Goal: Find specific page/section: Find specific page/section

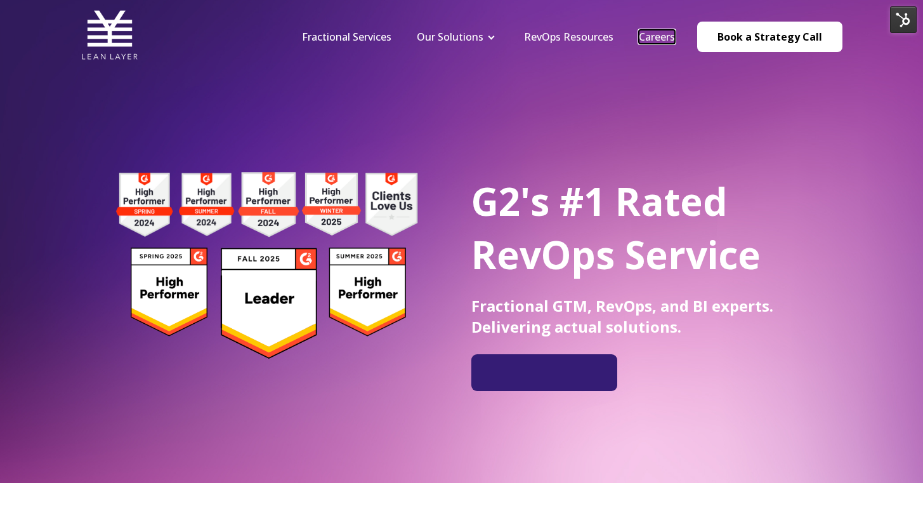
click at [665, 36] on link "Careers" at bounding box center [657, 37] width 36 height 14
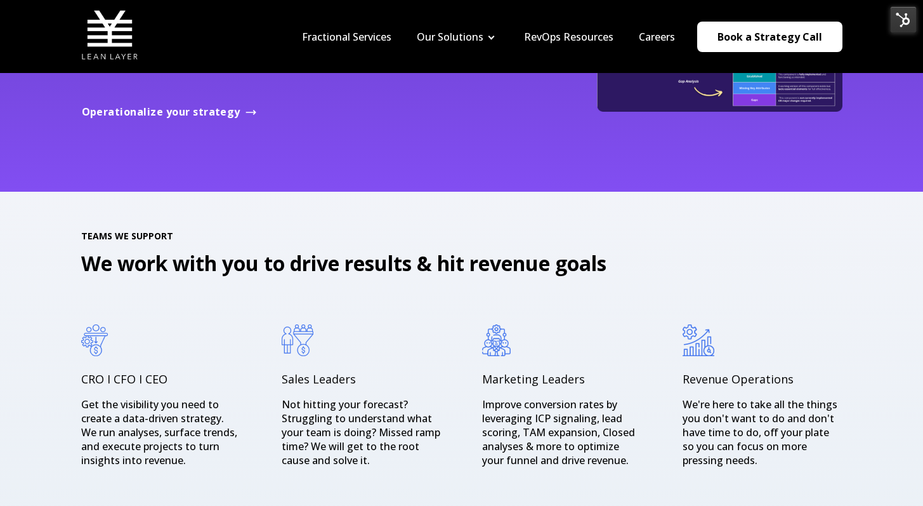
scroll to position [1231, 0]
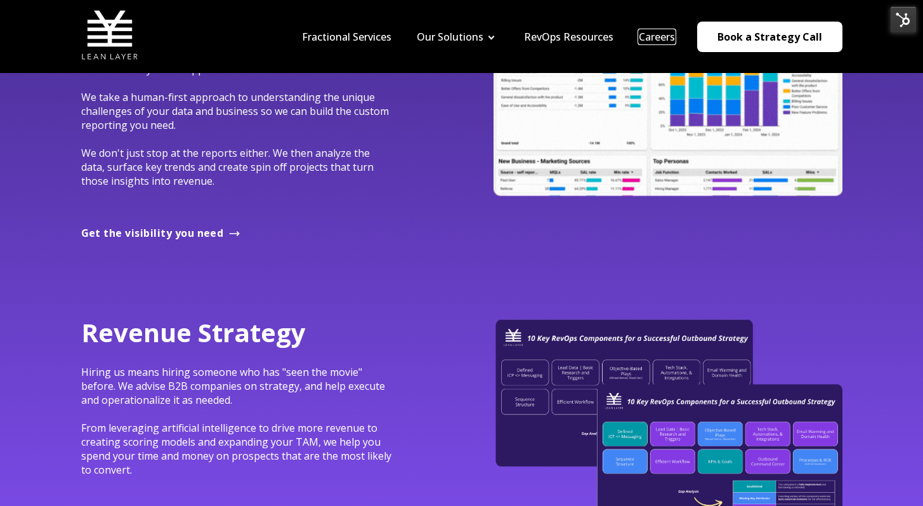
click at [651, 34] on link "Careers" at bounding box center [657, 37] width 36 height 14
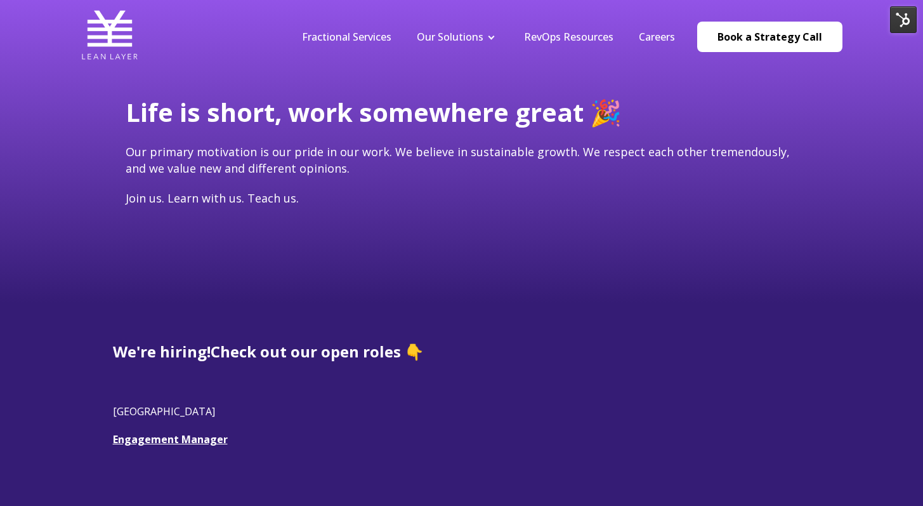
scroll to position [118, 0]
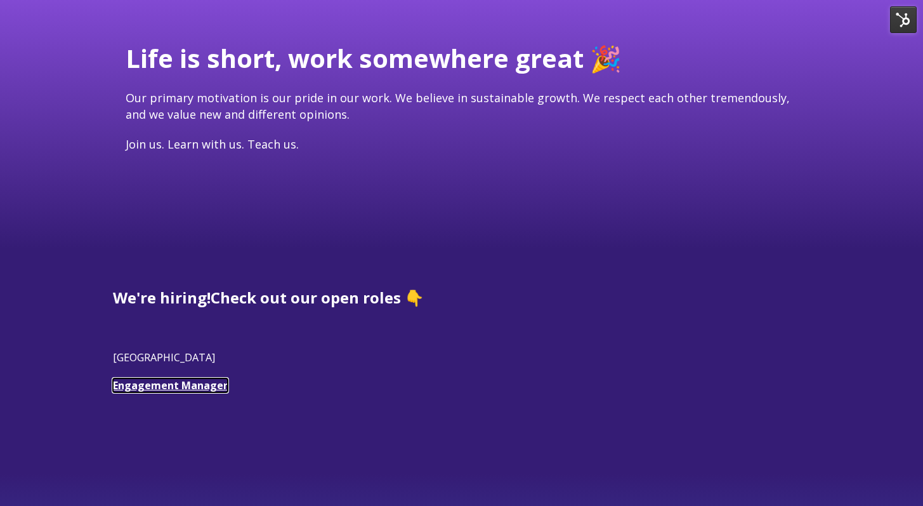
click at [199, 380] on link "Engagement Manager" at bounding box center [170, 385] width 115 height 14
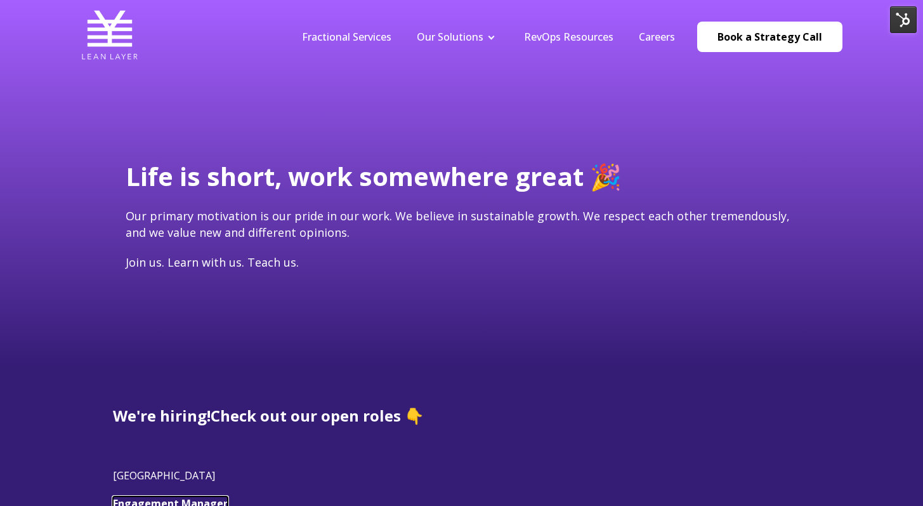
scroll to position [426, 0]
